Goal: Find contact information: Find contact information

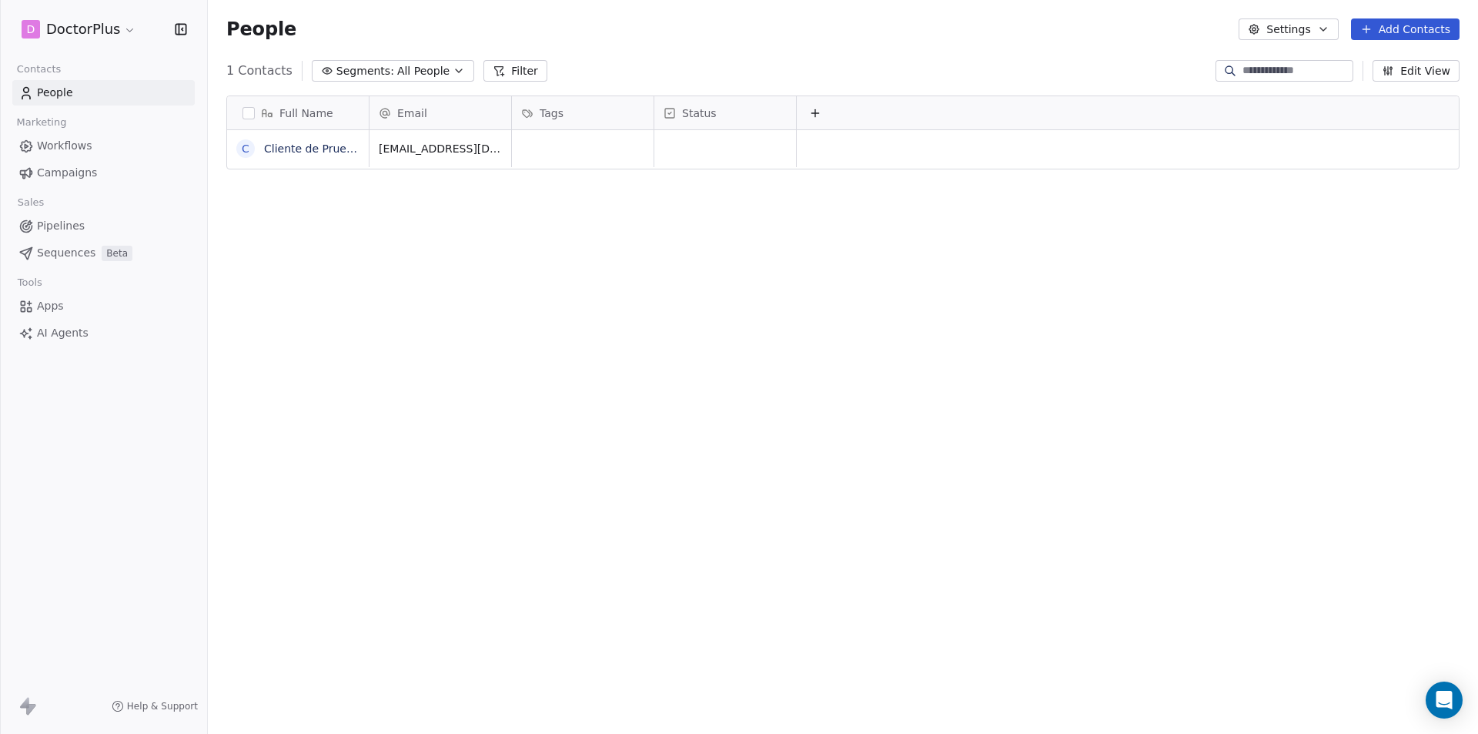
scroll to position [634, 1259]
drag, startPoint x: 511, startPoint y: 117, endPoint x: 575, endPoint y: 118, distance: 63.9
click at [575, 118] on div at bounding box center [576, 112] width 4 height 33
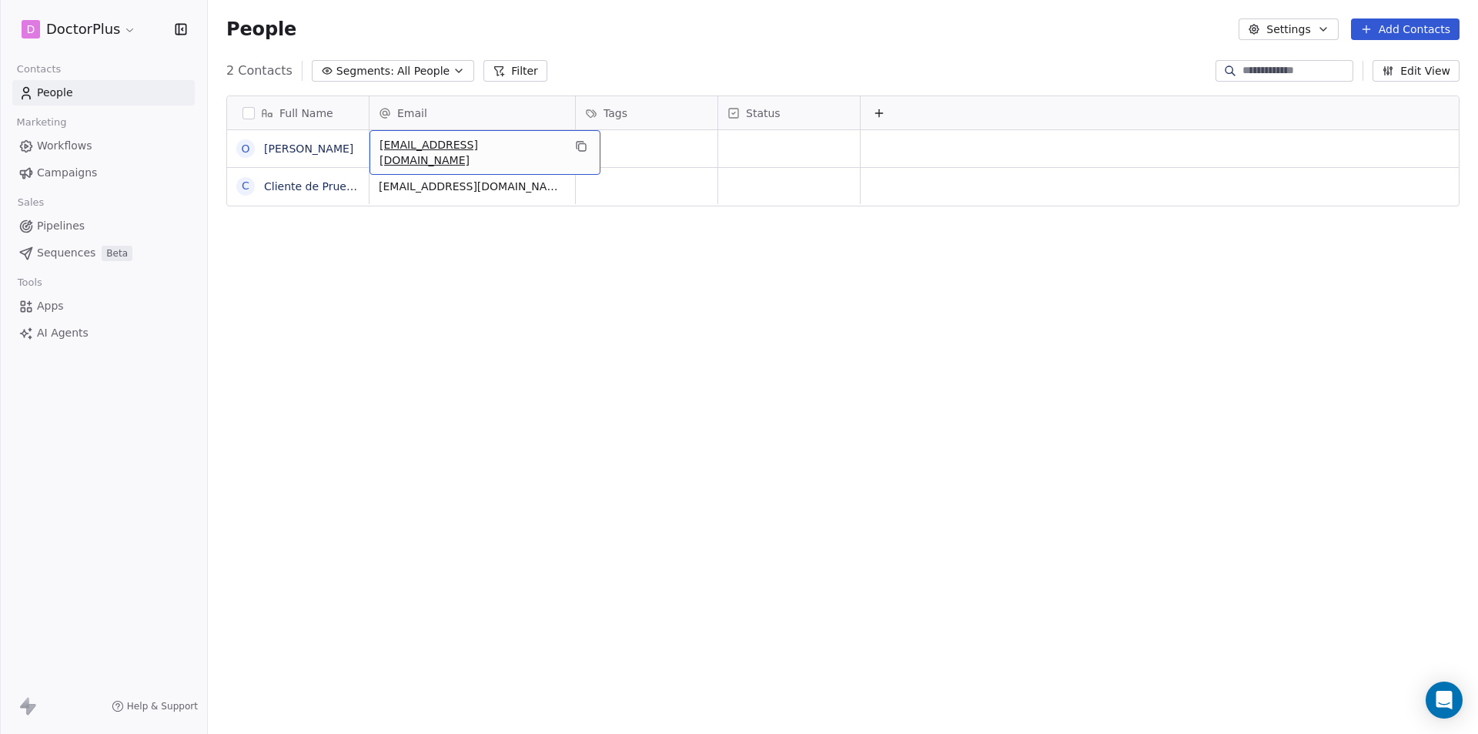
click at [440, 149] on span "contacto@oscarbordetas.com" at bounding box center [471, 152] width 183 height 31
click at [514, 258] on html "**********" at bounding box center [739, 367] width 1478 height 734
drag, startPoint x: 524, startPoint y: 149, endPoint x: 447, endPoint y: 150, distance: 77.8
drag, startPoint x: 434, startPoint y: 150, endPoint x: 525, endPoint y: 148, distance: 90.9
click at [523, 148] on span "contacto@oscarbordetas.com" at bounding box center [471, 152] width 183 height 31
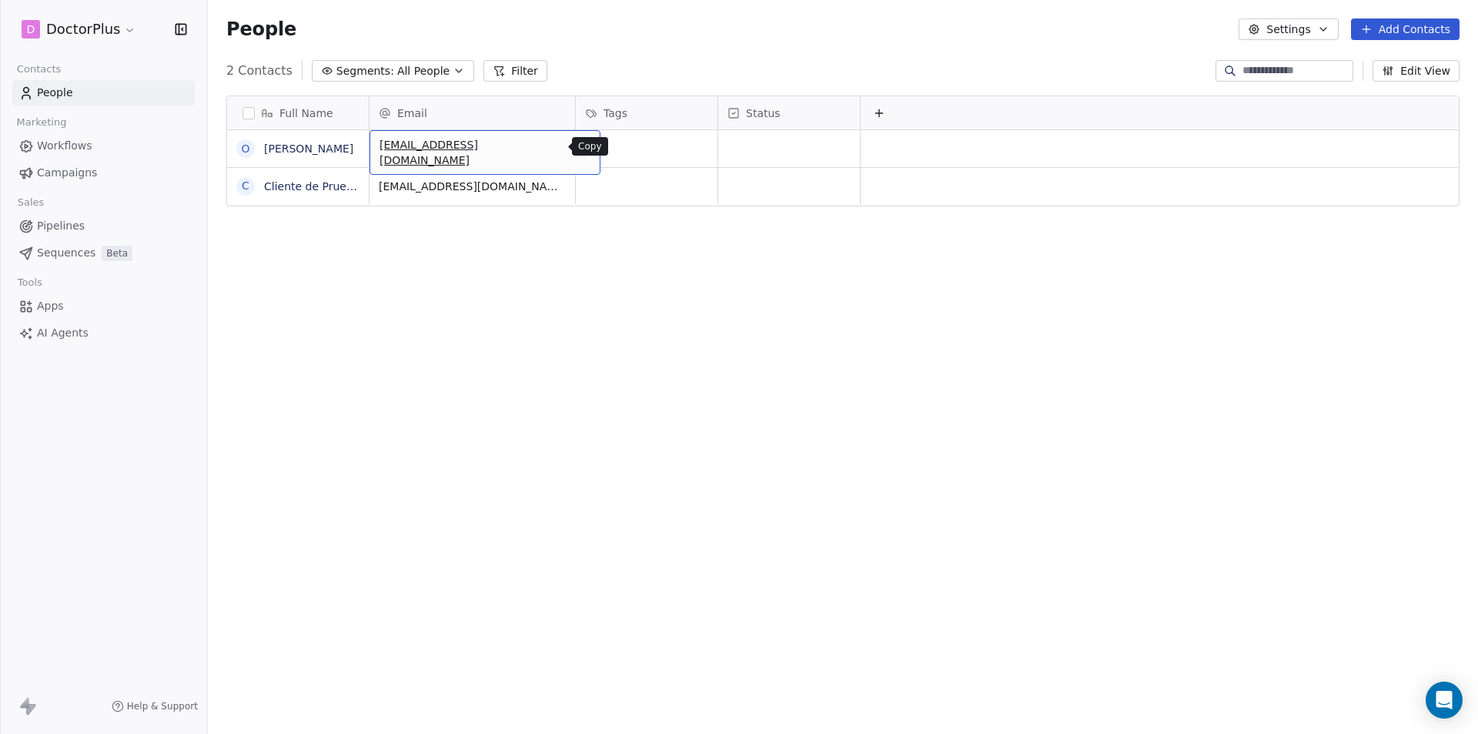
click at [575, 147] on icon "grid" at bounding box center [581, 146] width 12 height 12
click at [264, 149] on link "Oscar Prueba" at bounding box center [308, 148] width 89 height 12
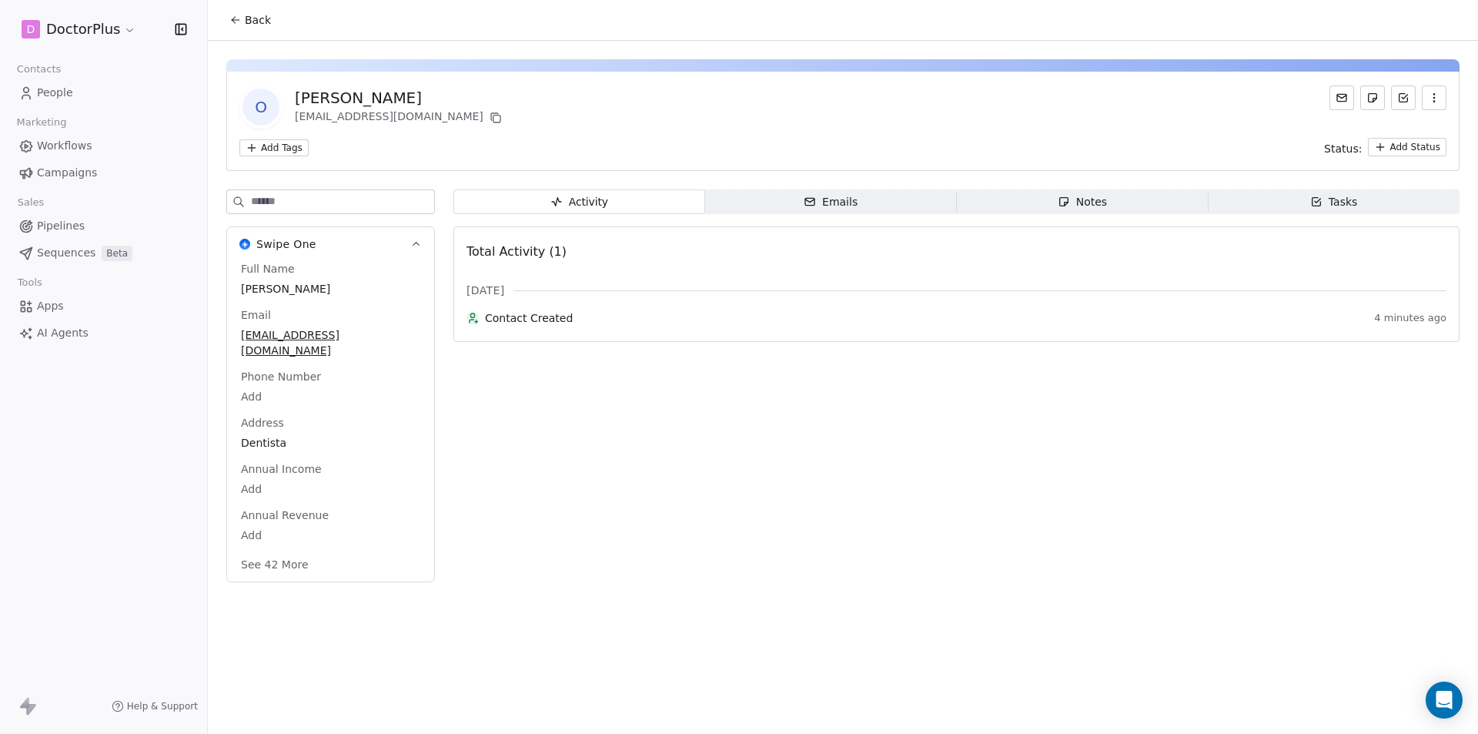
click at [233, 25] on icon at bounding box center [235, 20] width 12 height 12
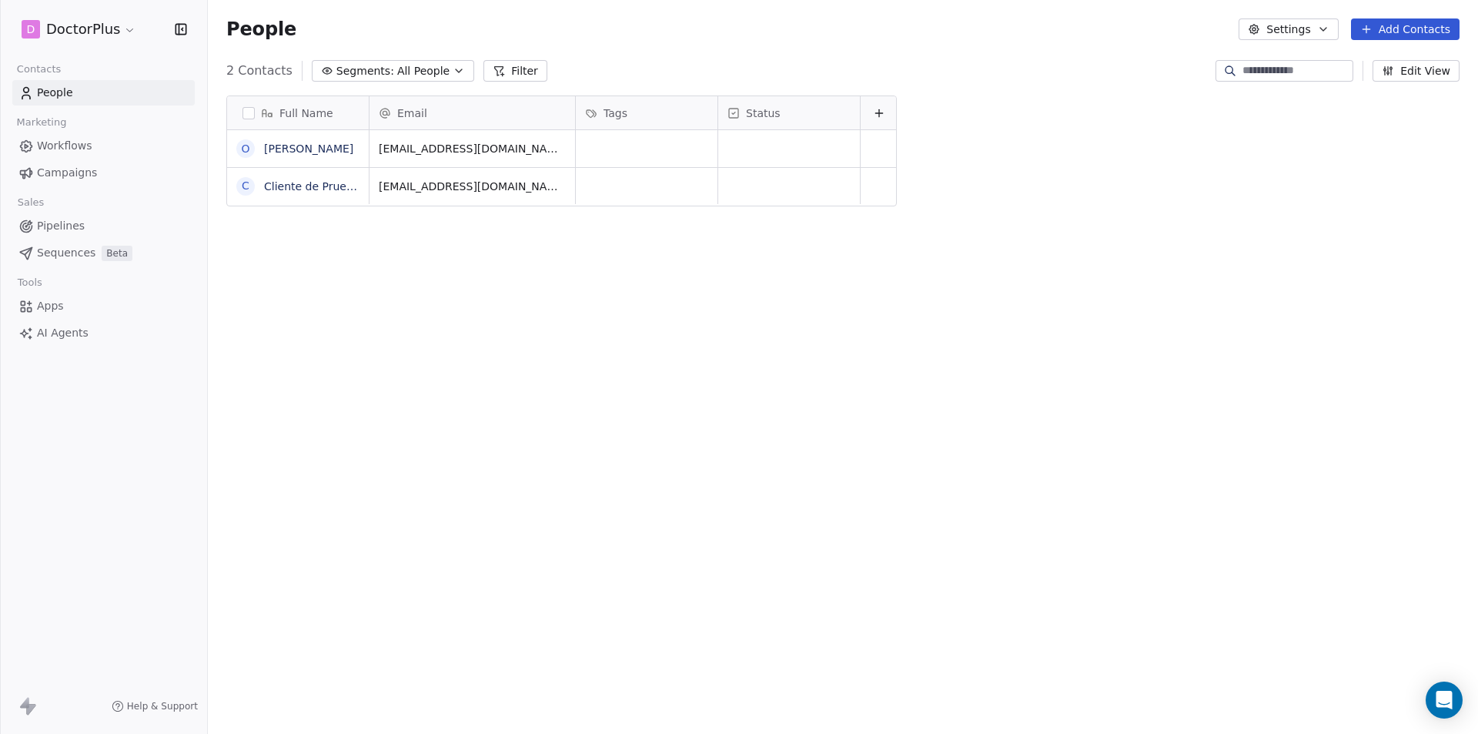
scroll to position [634, 1259]
click at [242, 152] on button "grid" at bounding box center [245, 148] width 12 height 12
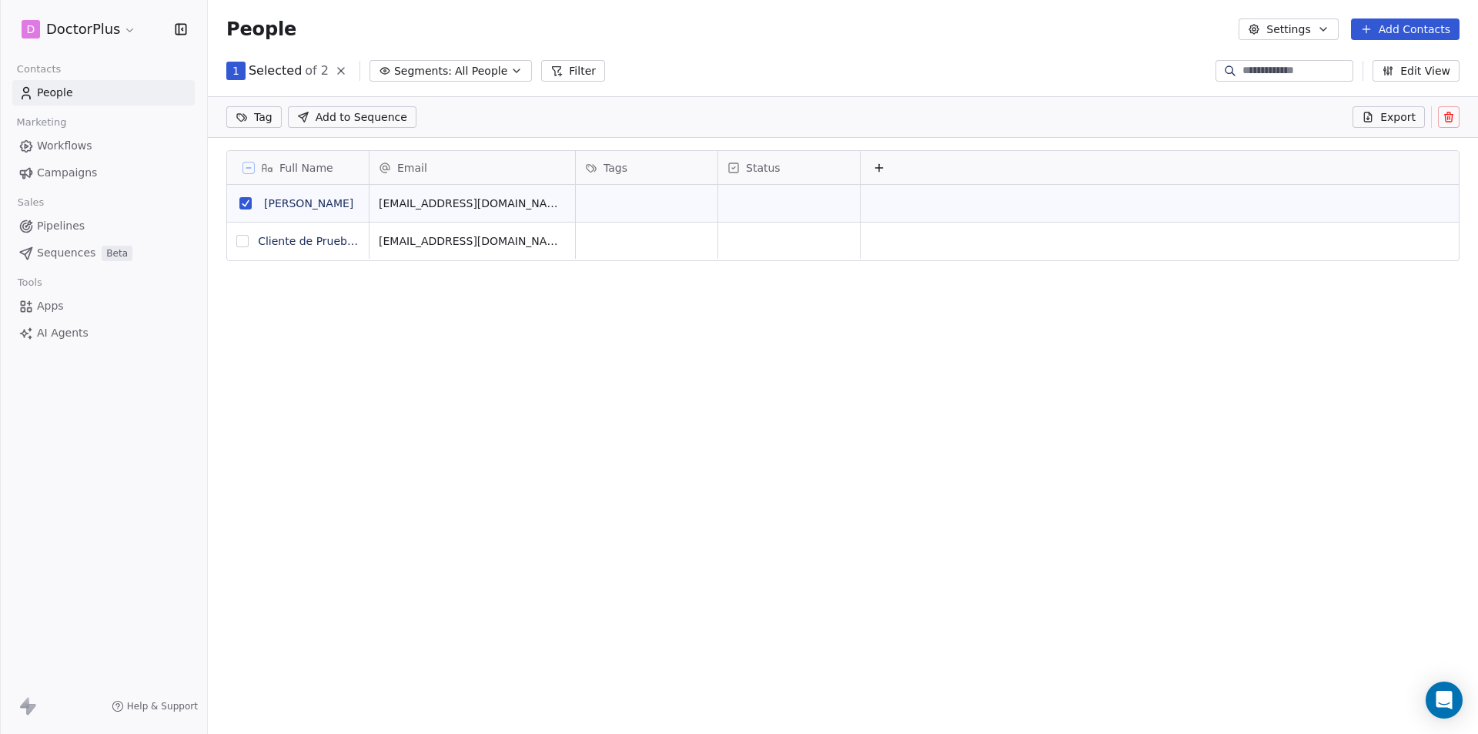
scroll to position [580, 1259]
click at [1451, 122] on icon at bounding box center [1449, 117] width 12 height 12
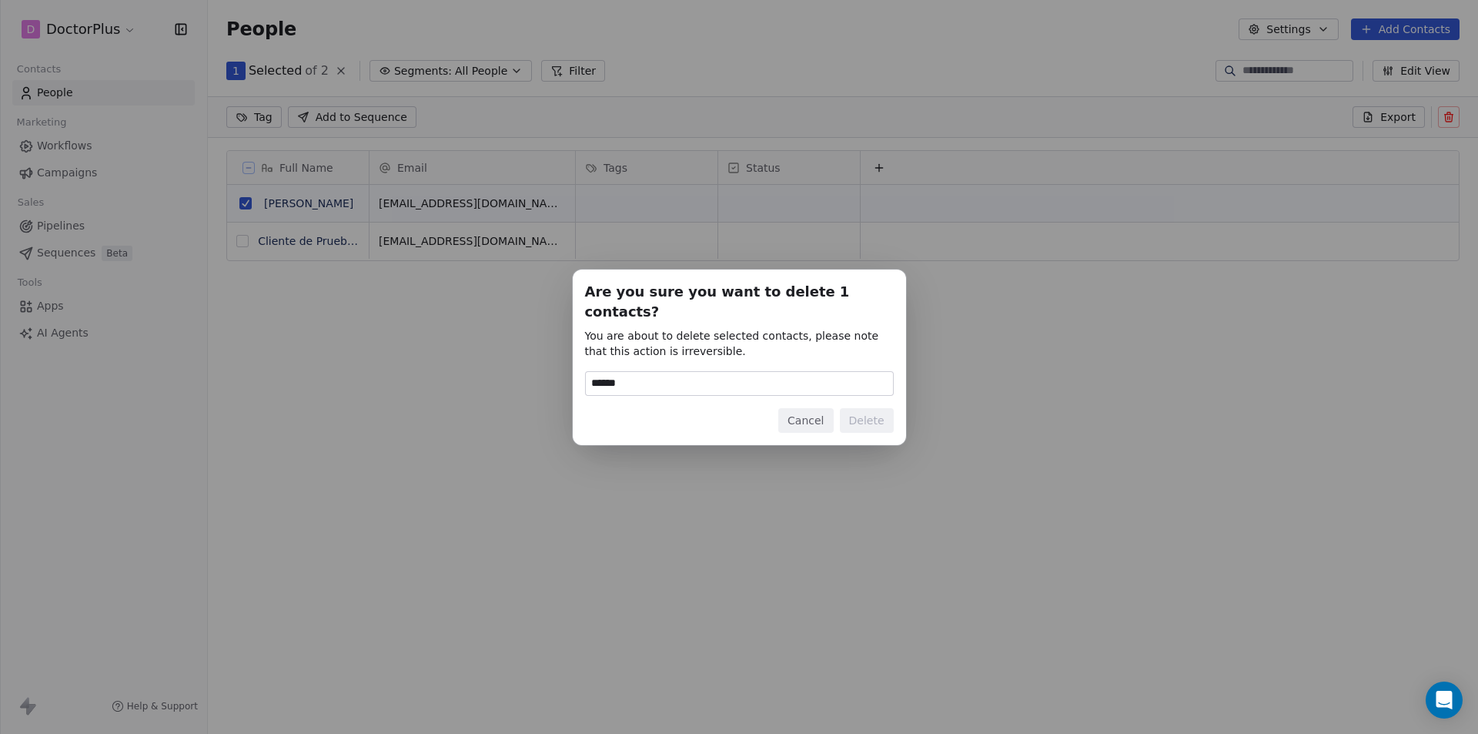
type input "******"
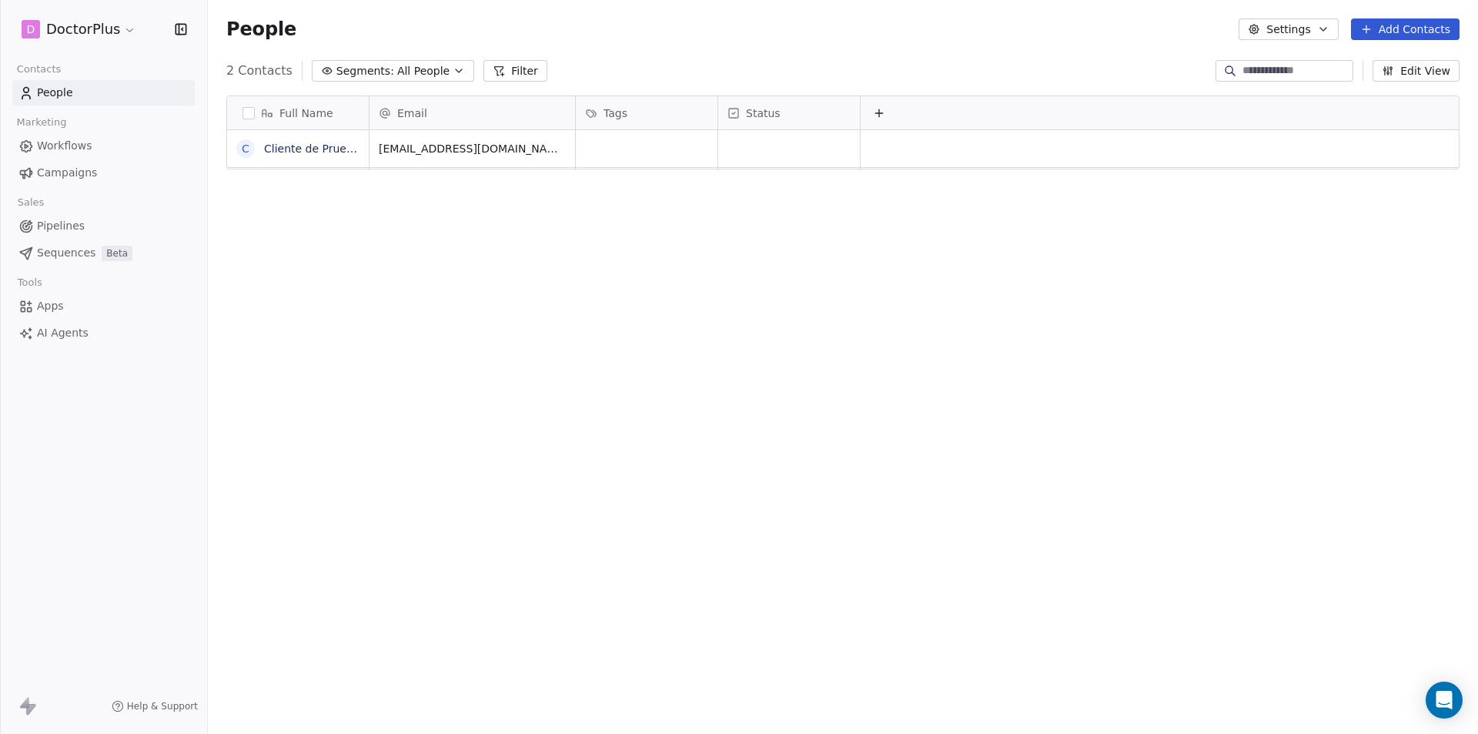
scroll to position [0, 0]
